Goal: Find specific fact: Find specific fact

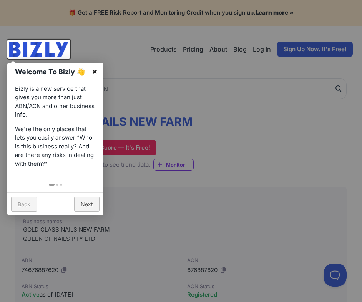
click at [94, 73] on link "×" at bounding box center [94, 71] width 17 height 17
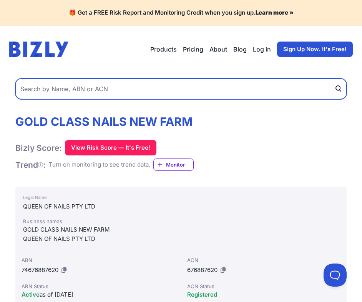
click at [204, 89] on input "text" at bounding box center [181, 88] width 332 height 21
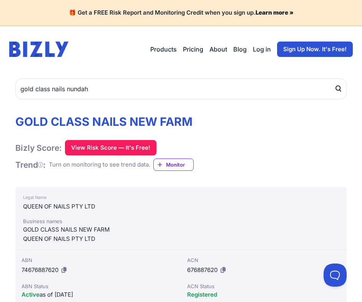
click at [342, 89] on icon "submit" at bounding box center [339, 89] width 8 height 8
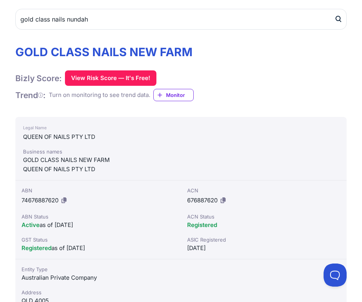
scroll to position [77, 0]
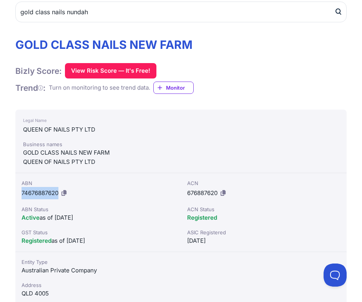
drag, startPoint x: 22, startPoint y: 192, endPoint x: 60, endPoint y: 192, distance: 37.3
click at [60, 192] on div "ABN 74676887620" at bounding box center [98, 189] width 153 height 20
copy span "74676887620"
click at [66, 194] on icon at bounding box center [64, 193] width 5 height 6
copy span "74676887620"
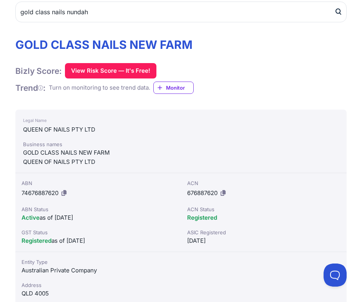
click at [262, 213] on div "Registered" at bounding box center [263, 217] width 153 height 9
click at [224, 192] on icon at bounding box center [223, 193] width 5 height 6
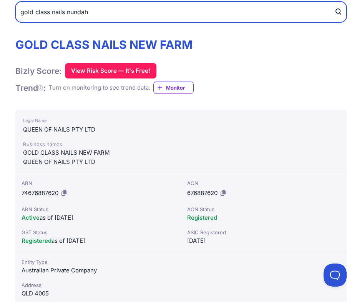
drag, startPoint x: 86, startPoint y: 13, endPoint x: -400, endPoint y: 28, distance: 485.6
type input "momo fresh direct"
click at [335, 2] on button "submit" at bounding box center [341, 12] width 12 height 21
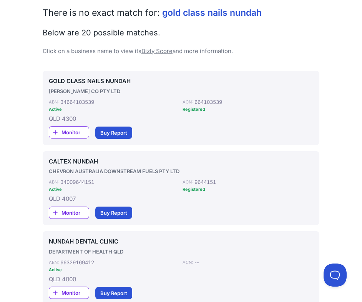
scroll to position [115, 0]
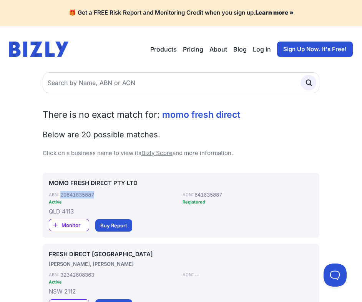
drag, startPoint x: 60, startPoint y: 194, endPoint x: 99, endPoint y: 193, distance: 38.9
click at [99, 193] on div "ABN: 29641835887" at bounding box center [114, 195] width 131 height 8
copy div "29641835887"
drag, startPoint x: 223, startPoint y: 194, endPoint x: 218, endPoint y: 194, distance: 5.0
click at [222, 194] on div "641835887" at bounding box center [209, 195] width 28 height 8
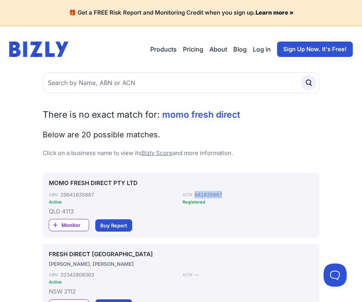
drag, startPoint x: 195, startPoint y: 193, endPoint x: 225, endPoint y: 193, distance: 30.4
click at [225, 193] on div "ACN: 641835887" at bounding box center [248, 195] width 131 height 8
copy div "641835887"
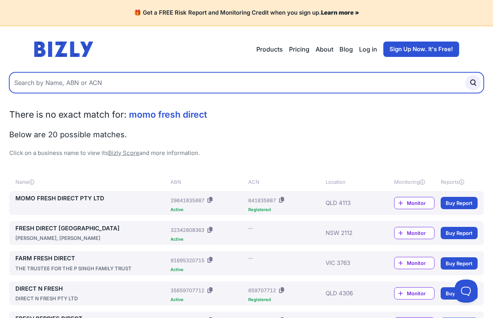
click at [150, 85] on input "text" at bounding box center [246, 82] width 474 height 21
type input "silkari lagoon"
click at [362, 75] on button "submit" at bounding box center [472, 82] width 15 height 15
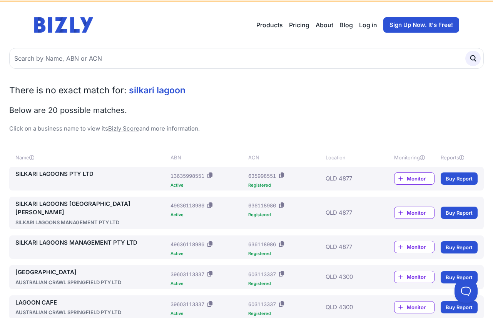
scroll to position [38, 0]
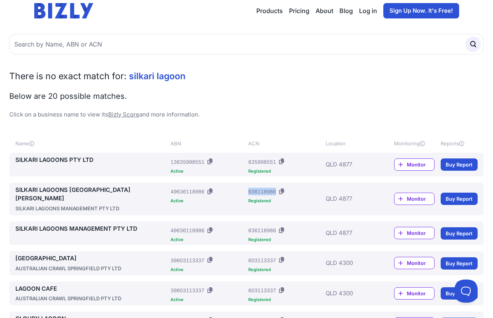
drag, startPoint x: 249, startPoint y: 191, endPoint x: 276, endPoint y: 193, distance: 27.4
click at [276, 193] on div "636118986" at bounding box center [262, 192] width 28 height 8
copy div "636118986"
drag, startPoint x: 171, startPoint y: 191, endPoint x: 205, endPoint y: 190, distance: 33.5
click at [204, 190] on div "49636118986" at bounding box center [187, 192] width 34 height 8
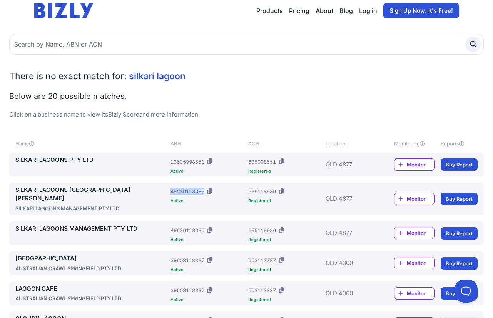
copy div "49636118986"
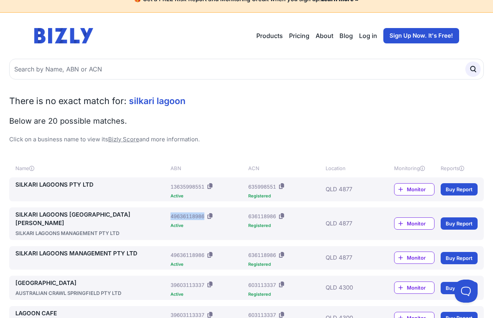
scroll to position [0, 0]
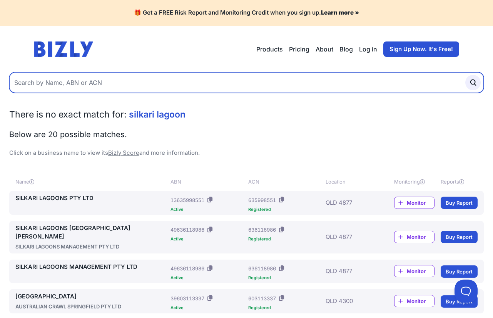
click at [210, 82] on input "text" at bounding box center [246, 82] width 474 height 21
type input "gloss nail lounge"
click at [465, 75] on button "submit" at bounding box center [472, 82] width 15 height 15
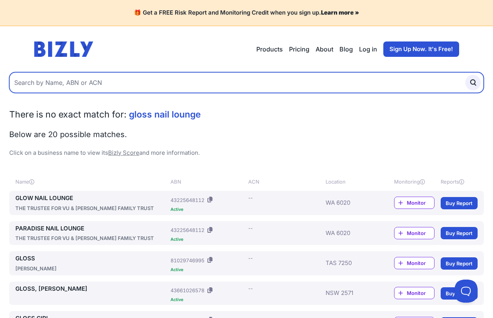
click at [123, 82] on input "text" at bounding box center [246, 82] width 474 height 21
paste input "27 652 194 968"
type input "27 652 194 968"
click at [465, 75] on button "submit" at bounding box center [472, 82] width 15 height 15
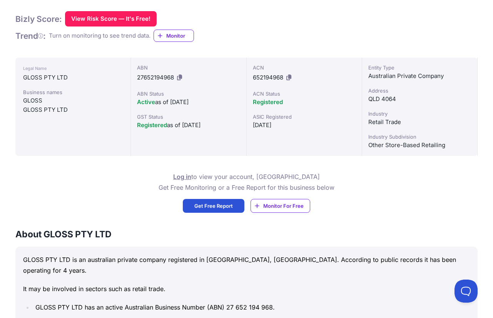
scroll to position [115, 0]
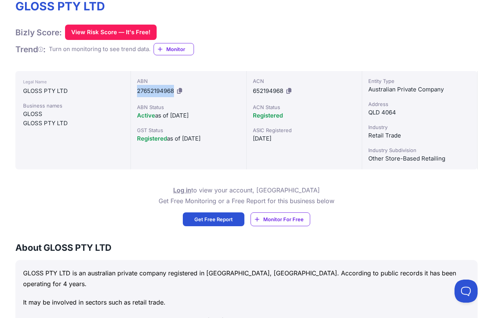
drag, startPoint x: 138, startPoint y: 90, endPoint x: 177, endPoint y: 88, distance: 38.5
click at [177, 88] on div "ABN 27652194968" at bounding box center [188, 87] width 103 height 20
click at [179, 90] on icon at bounding box center [179, 91] width 5 height 6
copy div "27652194968"
drag, startPoint x: 252, startPoint y: 89, endPoint x: 283, endPoint y: 90, distance: 30.8
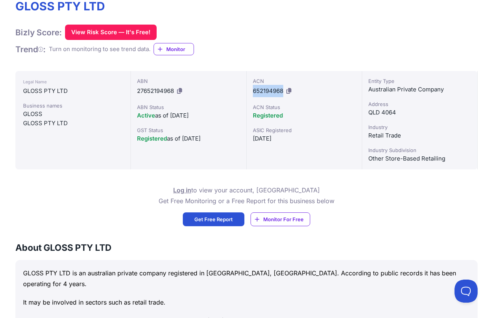
click at [283, 90] on span "652194968" at bounding box center [268, 90] width 30 height 7
copy span "652194968"
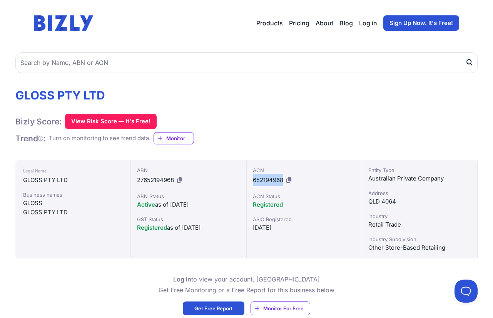
scroll to position [0, 0]
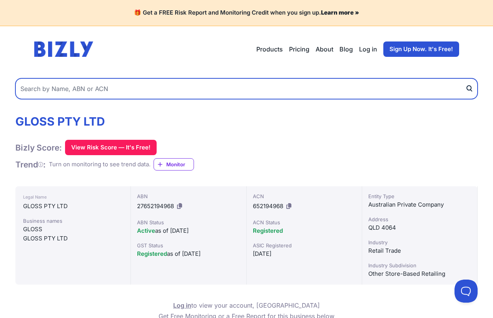
click at [119, 83] on input "text" at bounding box center [246, 88] width 462 height 21
paste input "44 685 872 879"
type input "44 685 872 879"
click at [465, 78] on button "submit" at bounding box center [471, 88] width 12 height 21
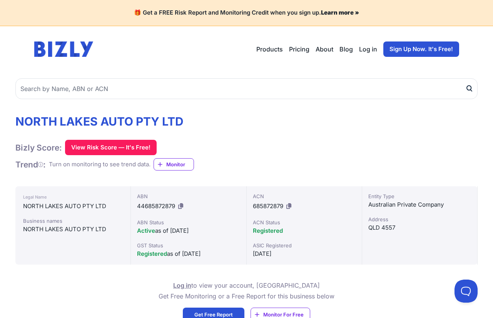
click at [180, 205] on icon at bounding box center [180, 206] width 5 height 6
drag, startPoint x: 253, startPoint y: 205, endPoint x: 283, endPoint y: 202, distance: 30.6
click at [283, 202] on div "ACN 685872879" at bounding box center [304, 203] width 103 height 20
copy span "685872879"
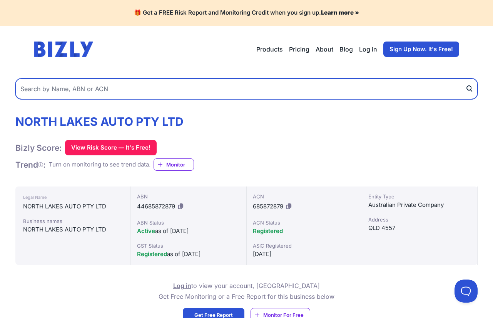
click at [101, 95] on input "text" at bounding box center [246, 88] width 462 height 21
paste input "33 544 151 196"
type input "33 544 151 196"
click at [465, 78] on button "submit" at bounding box center [471, 88] width 12 height 21
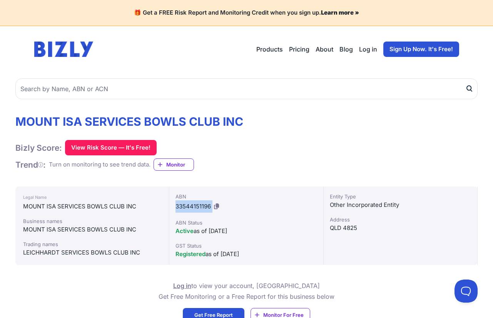
drag, startPoint x: 175, startPoint y: 208, endPoint x: 221, endPoint y: 202, distance: 46.2
click at [221, 202] on div "ABN 33544151196" at bounding box center [245, 203] width 141 height 20
copy div "33544151196"
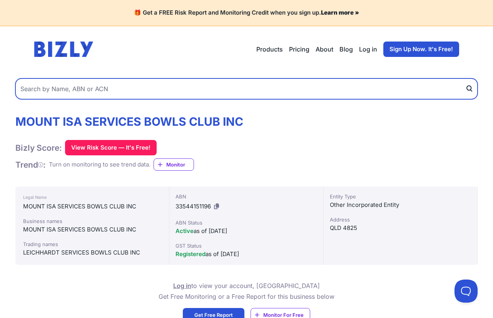
click at [181, 96] on input "text" at bounding box center [246, 88] width 462 height 21
type input "destino latin dance"
click at [465, 78] on button "submit" at bounding box center [471, 88] width 12 height 21
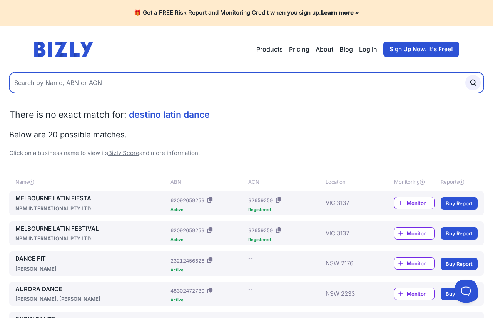
click at [161, 90] on input "text" at bounding box center [246, 82] width 474 height 21
type input "destino"
click at [465, 75] on button "submit" at bounding box center [472, 82] width 15 height 15
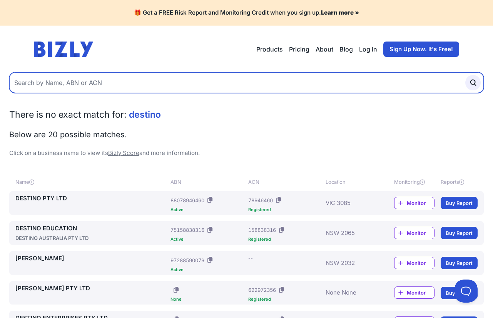
click at [187, 85] on input "text" at bounding box center [246, 82] width 474 height 21
type input "nextra chancellor park"
click at [465, 75] on button "submit" at bounding box center [472, 82] width 15 height 15
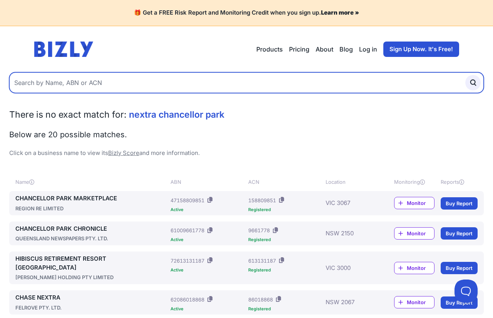
click at [70, 76] on input "text" at bounding box center [246, 82] width 474 height 21
click at [65, 82] on input "text" at bounding box center [246, 82] width 474 height 21
paste input "81 645 937 588"
type input "81 645 937 588"
click at [465, 75] on button "submit" at bounding box center [472, 82] width 15 height 15
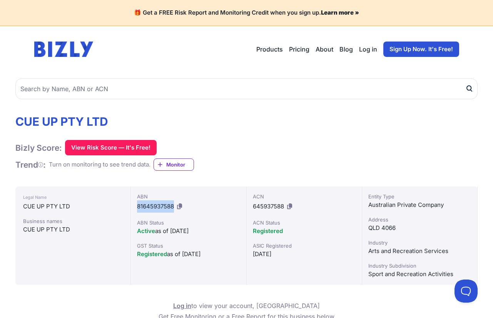
drag, startPoint x: 138, startPoint y: 205, endPoint x: 173, endPoint y: 208, distance: 35.5
click at [173, 208] on span "81645937588" at bounding box center [155, 206] width 37 height 7
copy span "81645937588"
drag, startPoint x: 258, startPoint y: 205, endPoint x: 283, endPoint y: 203, distance: 25.4
click at [283, 203] on span "645937588" at bounding box center [268, 206] width 31 height 7
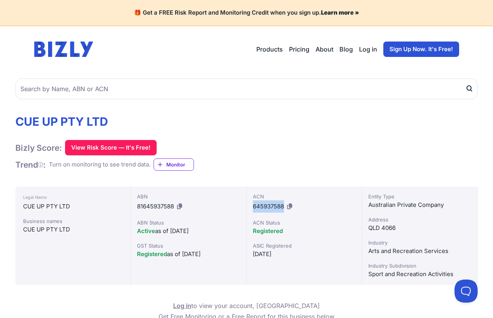
copy span "645937588"
